Goal: Transaction & Acquisition: Purchase product/service

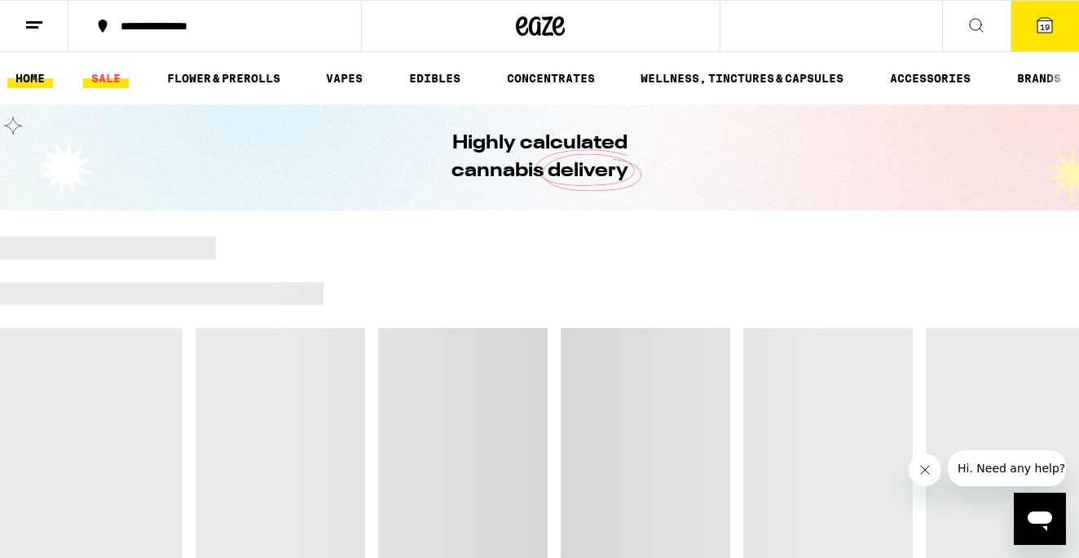
click at [109, 82] on link "SALE" at bounding box center [106, 78] width 46 height 20
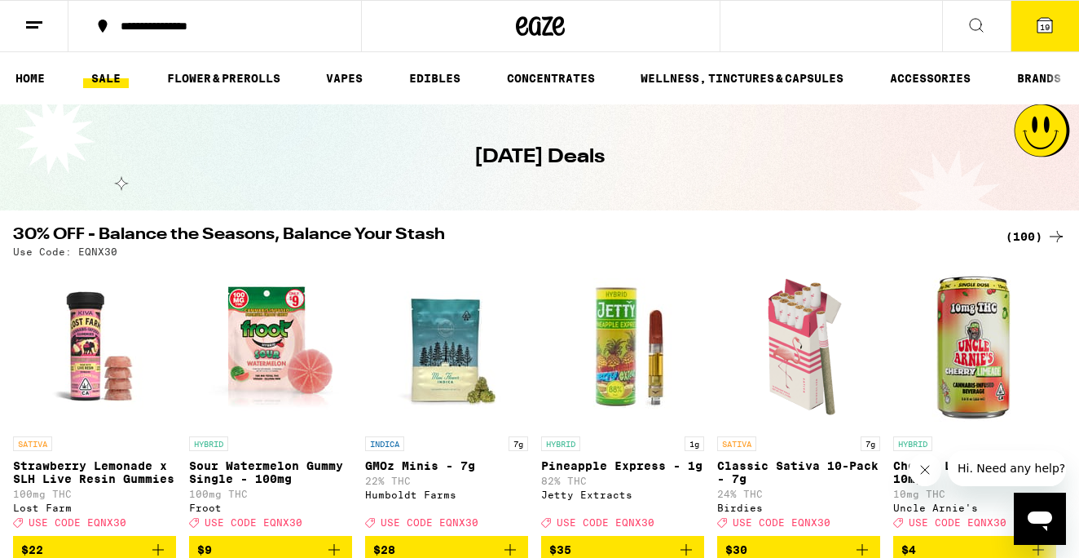
click at [1034, 232] on div "(100)" at bounding box center [1036, 237] width 60 height 20
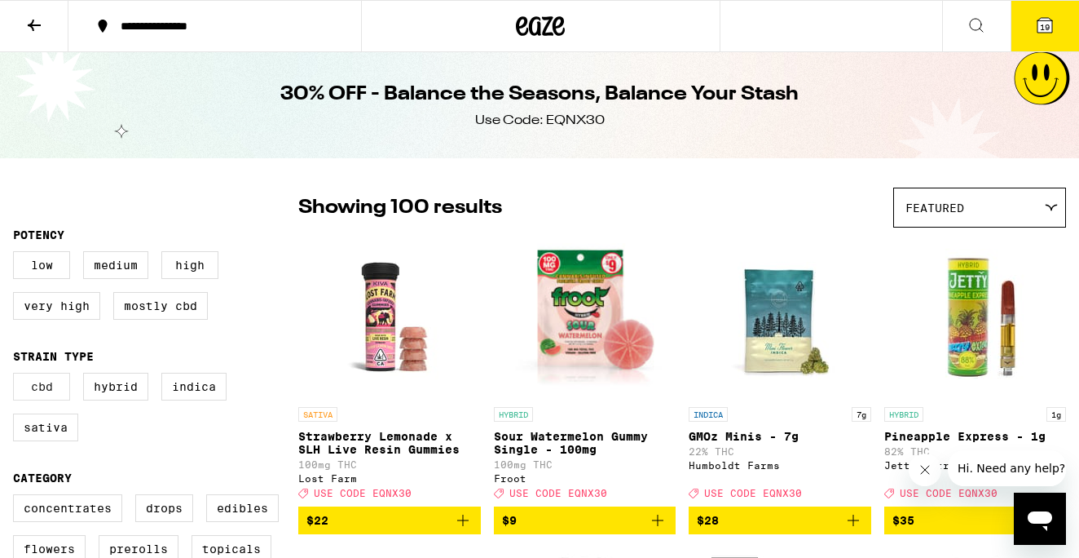
click at [32, 399] on label "CBD" at bounding box center [41, 387] width 57 height 28
click at [17, 376] on input "CBD" at bounding box center [16, 375] width 1 height 1
checkbox input "true"
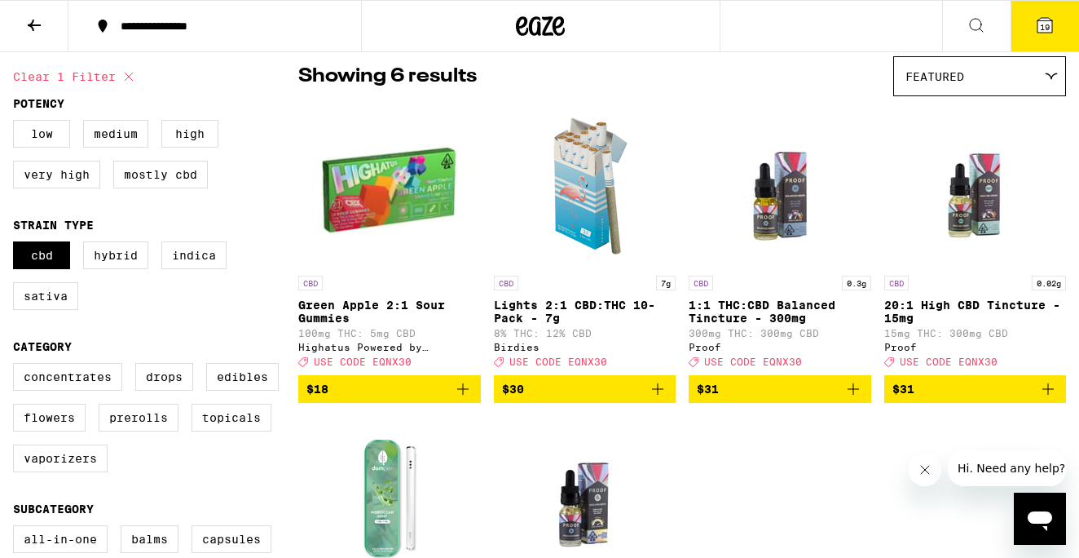
scroll to position [135, 0]
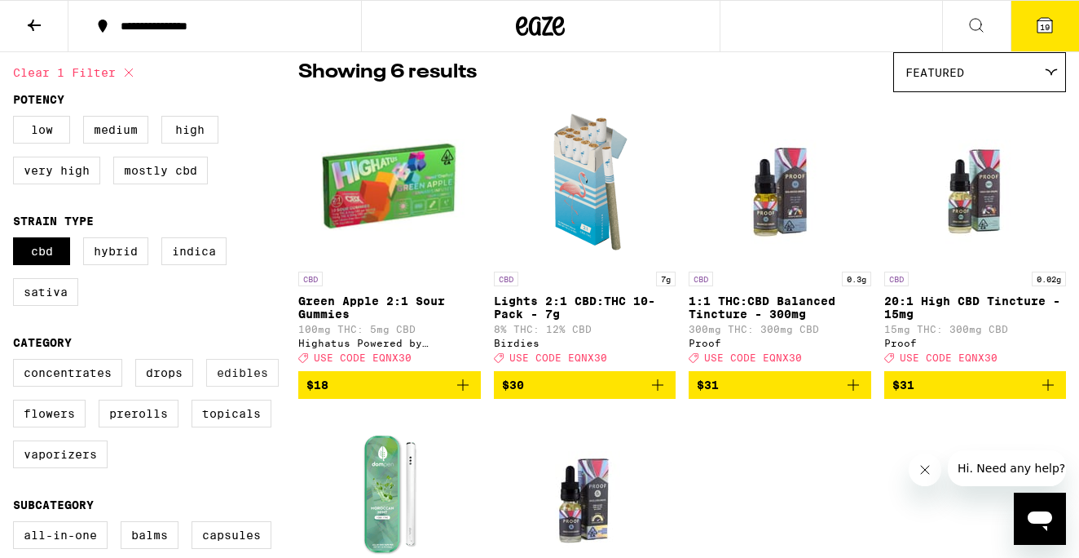
click at [244, 386] on label "Edibles" at bounding box center [242, 373] width 73 height 28
click at [17, 362] on input "Edibles" at bounding box center [16, 361] width 1 height 1
checkbox input "true"
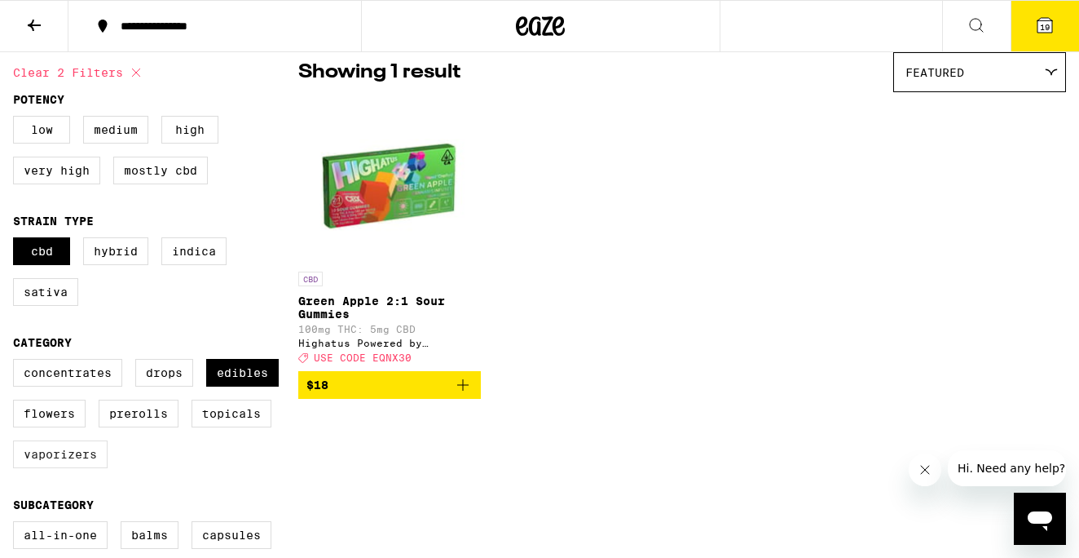
click at [55, 468] on label "Vaporizers" at bounding box center [60, 454] width 95 height 28
click at [17, 362] on input "Vaporizers" at bounding box center [16, 361] width 1 height 1
checkbox input "true"
